Goal: Check status: Check status

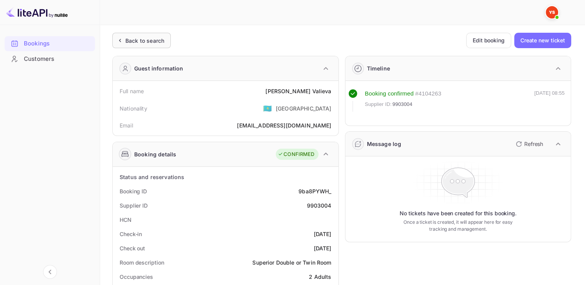
click at [130, 33] on div "Back to search" at bounding box center [141, 40] width 58 height 15
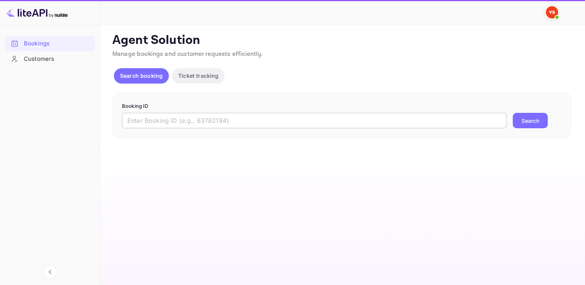
click at [138, 118] on input "text" at bounding box center [314, 120] width 385 height 15
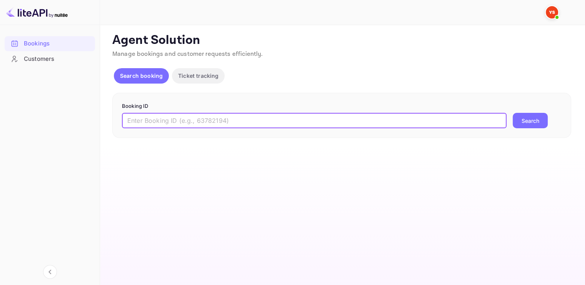
paste input "9355985"
type input "9355985"
click at [532, 122] on button "Search" at bounding box center [530, 120] width 35 height 15
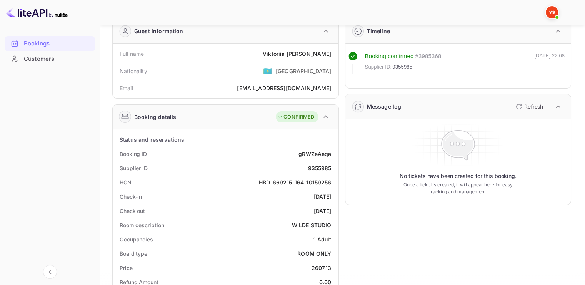
scroll to position [38, 0]
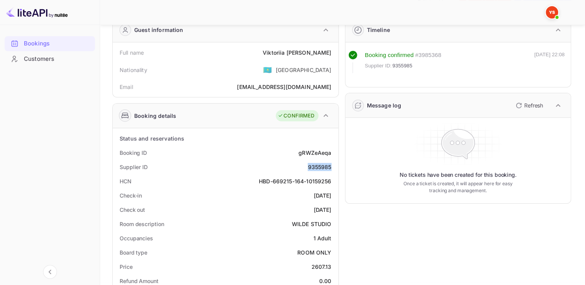
drag, startPoint x: 332, startPoint y: 165, endPoint x: 307, endPoint y: 167, distance: 25.2
click at [307, 167] on div "Supplier ID 9355985" at bounding box center [226, 167] width 220 height 14
copy div "9355985"
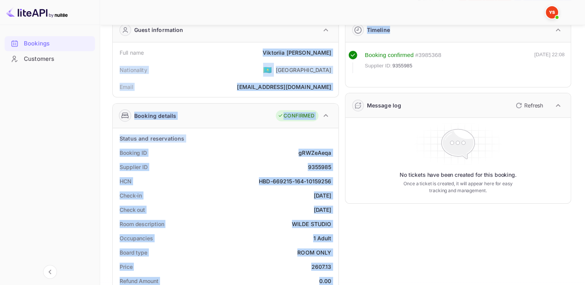
drag, startPoint x: 271, startPoint y: 52, endPoint x: 343, endPoint y: 51, distance: 71.9
click at [331, 53] on div "[PERSON_NAME]" at bounding box center [297, 52] width 68 height 8
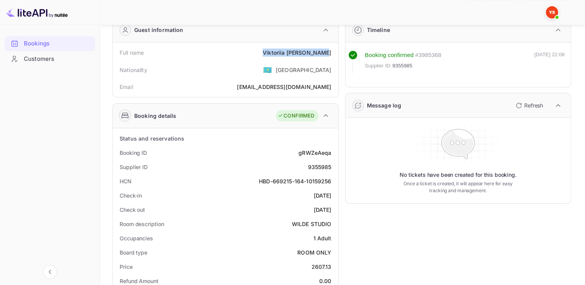
drag, startPoint x: 330, startPoint y: 52, endPoint x: 274, endPoint y: 54, distance: 56.6
click at [274, 54] on div "[PERSON_NAME]" at bounding box center [297, 52] width 68 height 8
copy div "[PERSON_NAME]"
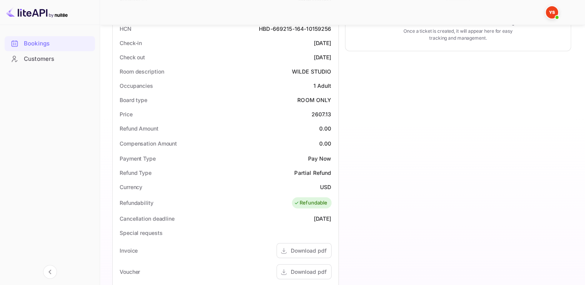
scroll to position [192, 0]
click at [313, 112] on div "2607.13" at bounding box center [321, 112] width 20 height 8
drag, startPoint x: 312, startPoint y: 112, endPoint x: 331, endPoint y: 112, distance: 18.9
click at [331, 112] on div "2607.13" at bounding box center [321, 112] width 20 height 8
copy div "2607.13"
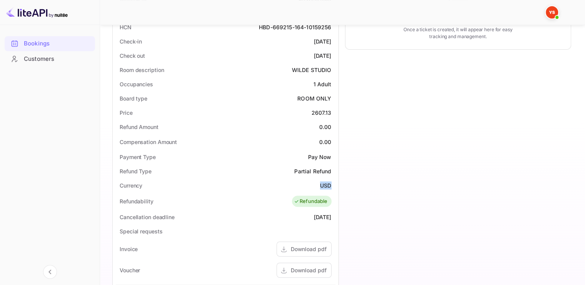
drag, startPoint x: 319, startPoint y: 185, endPoint x: 330, endPoint y: 185, distance: 11.5
click at [330, 185] on div "Currency USD" at bounding box center [226, 185] width 220 height 14
copy div "USD"
